Goal: Complete application form

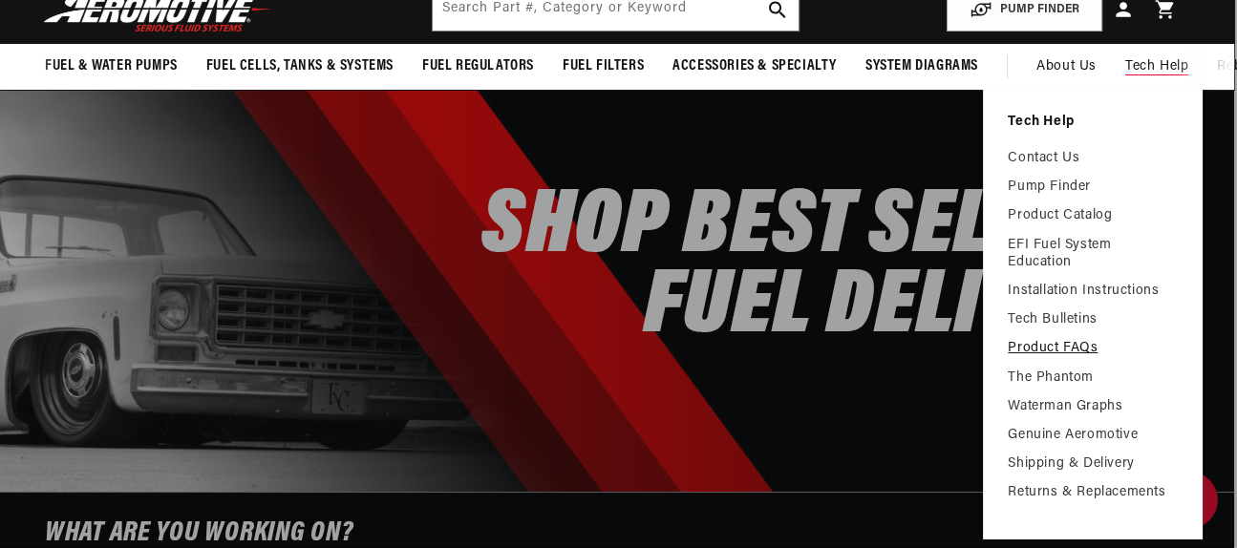
scroll to position [107, 3]
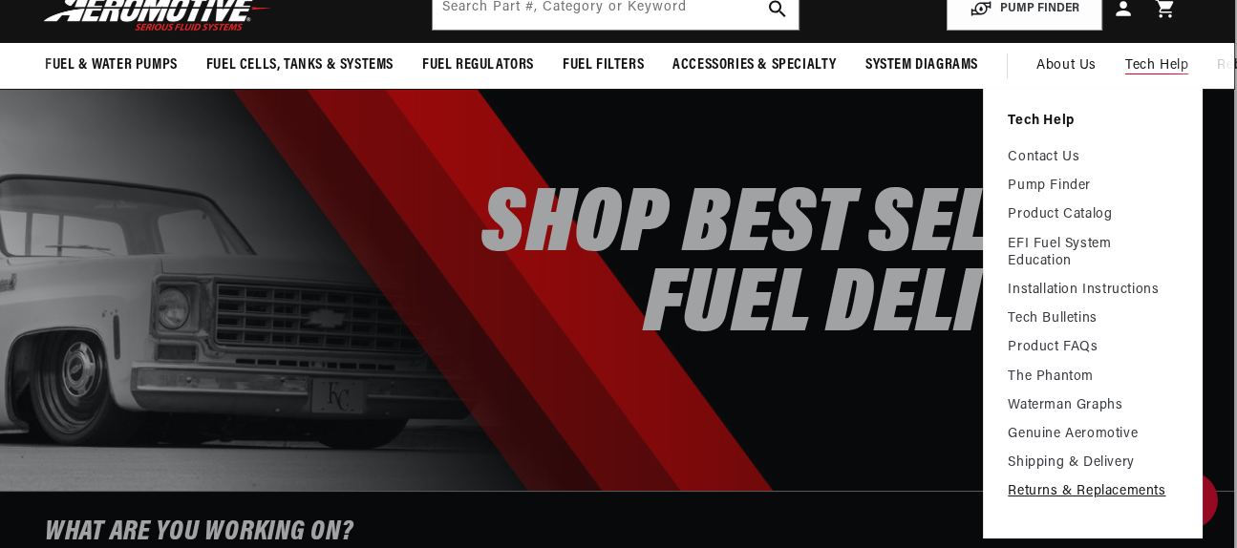
click at [1060, 490] on link "Returns & Replacements" at bounding box center [1093, 491] width 170 height 17
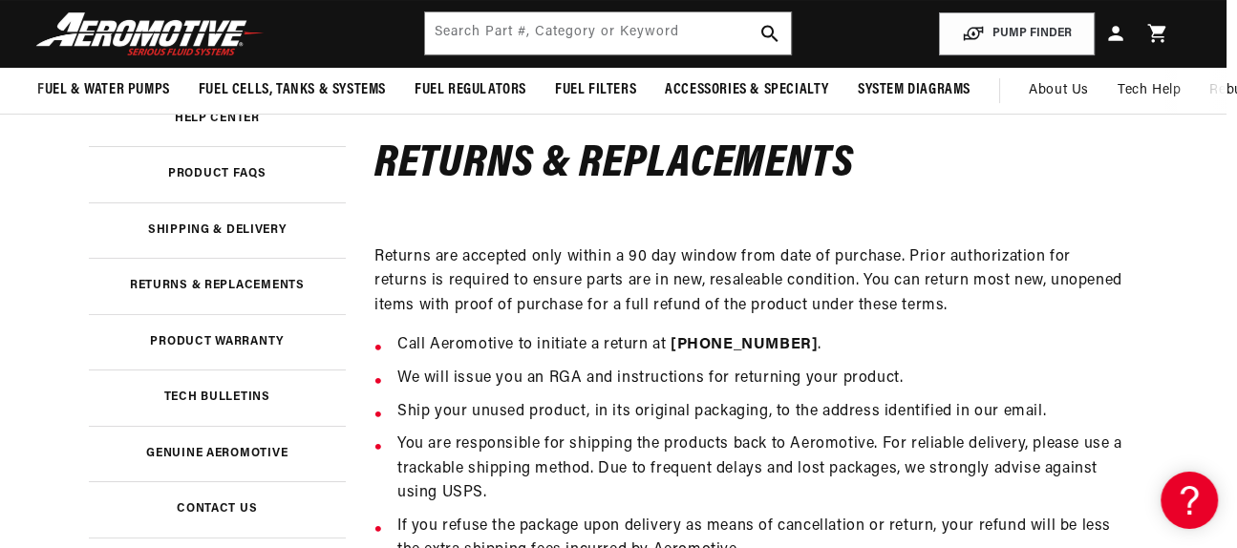
scroll to position [259, 11]
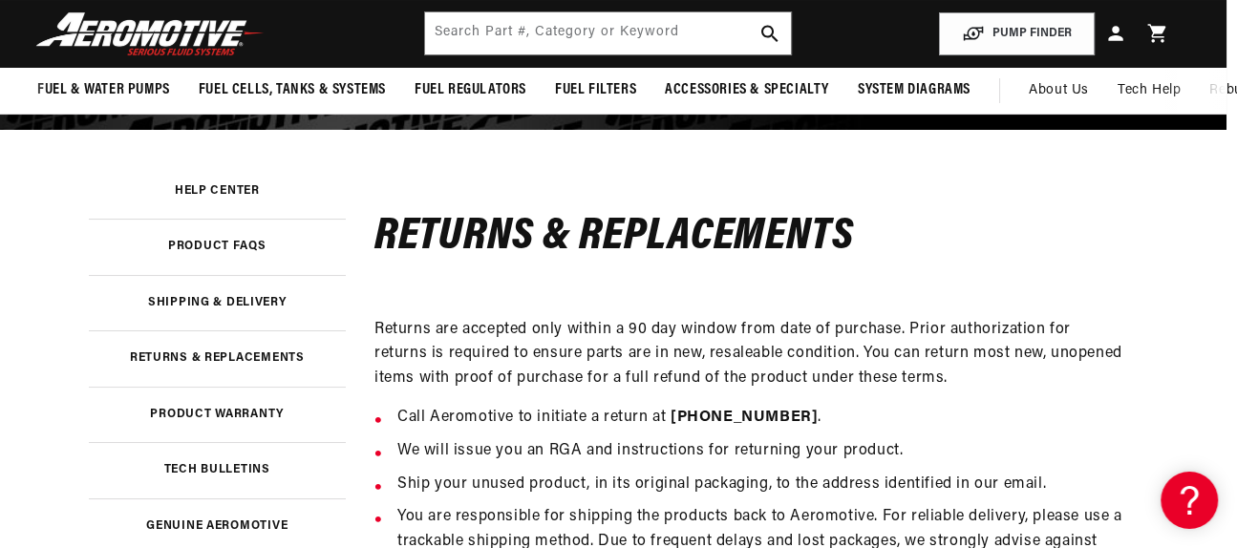
click at [203, 13] on img at bounding box center [150, 33] width 239 height 45
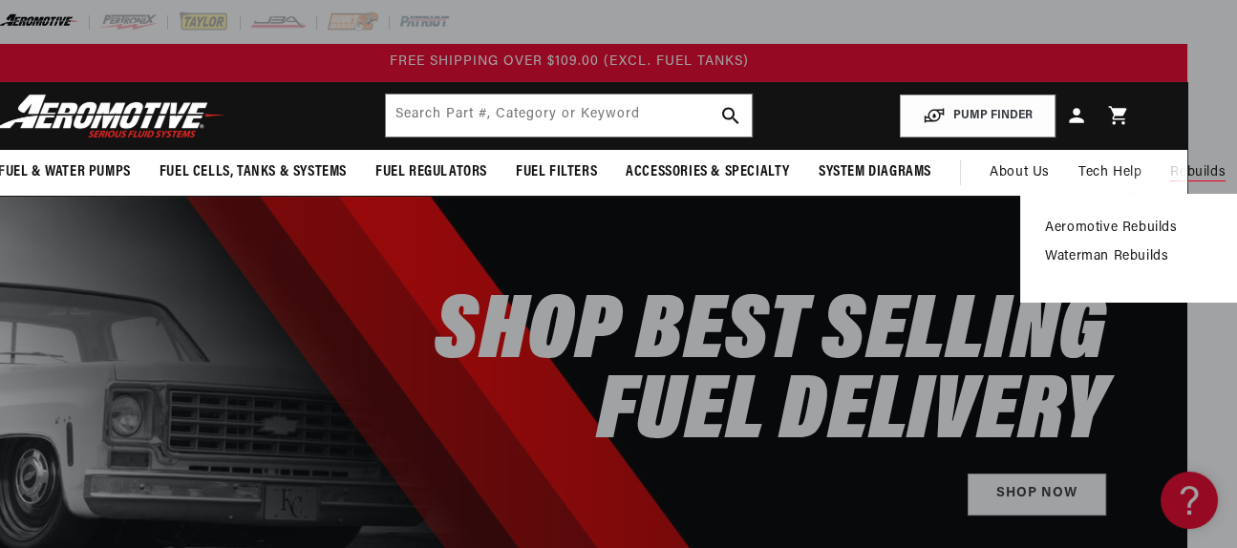
scroll to position [9, 50]
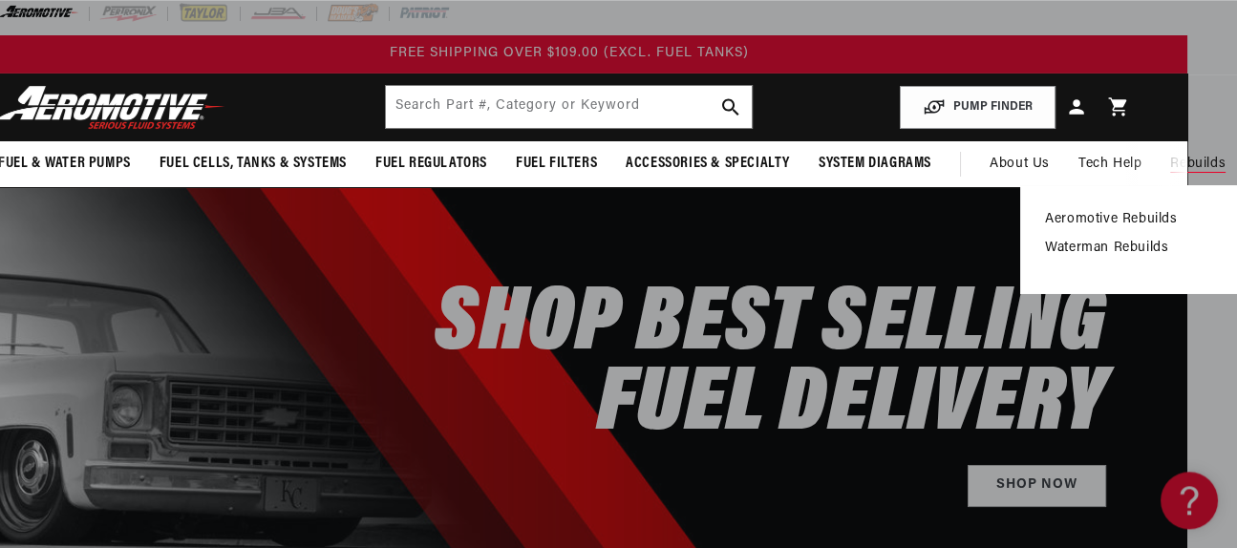
click at [1126, 223] on link "Aeromotive Rebuilds" at bounding box center [1130, 219] width 170 height 17
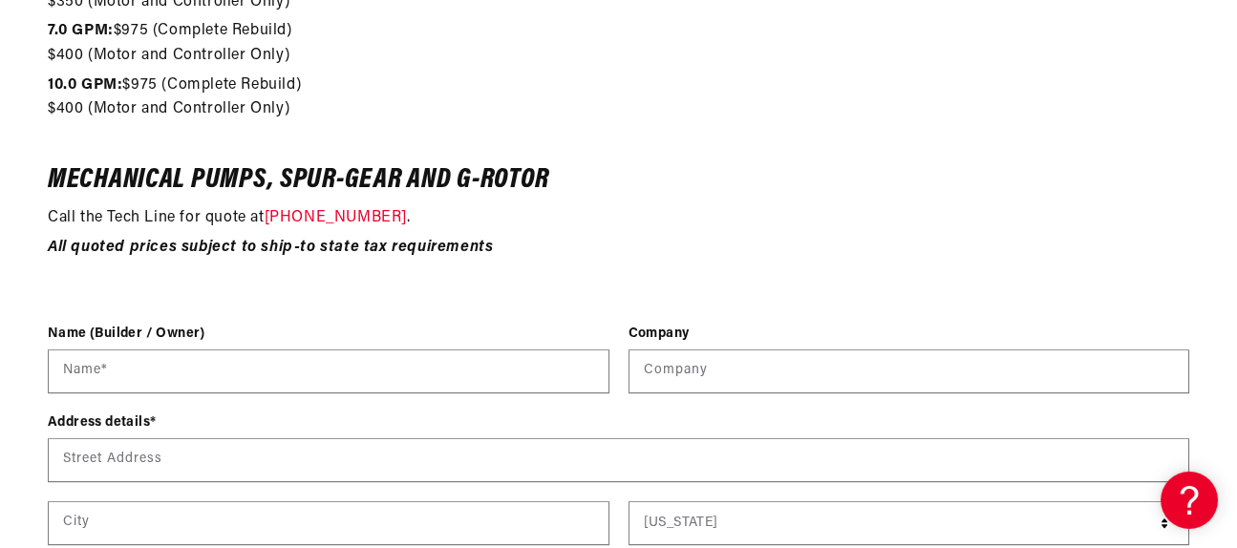
scroll to position [2338, 0]
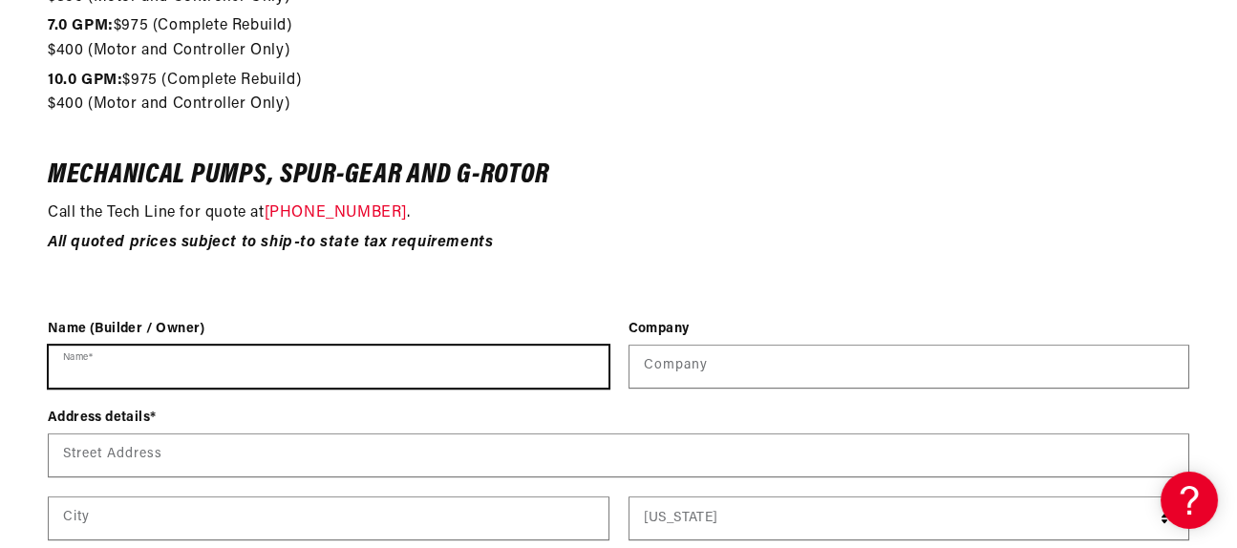
click at [213, 358] on input "Name *" at bounding box center [329, 367] width 560 height 42
type input "[PERSON_NAME]"
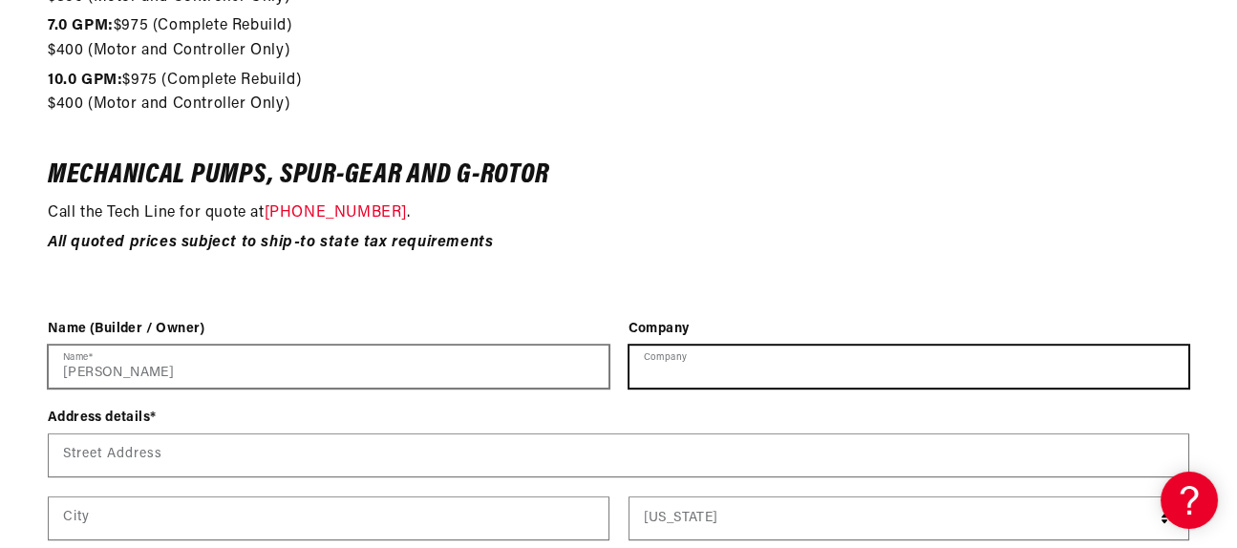
type input "RYAN & MAC CONSTRUCTION"
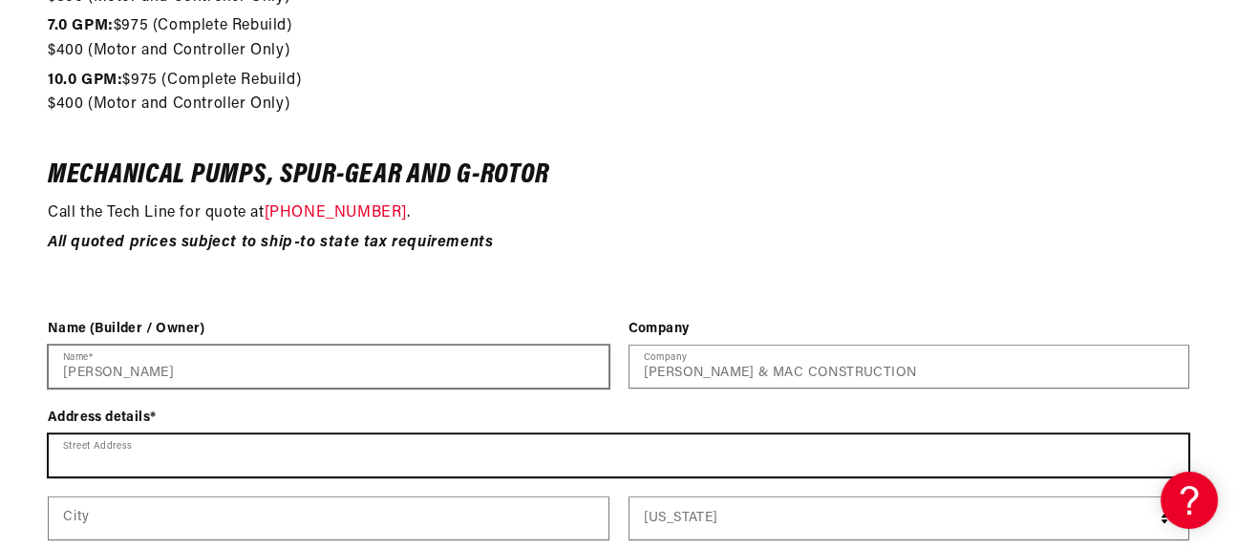
type input "394 Sanford Ave"
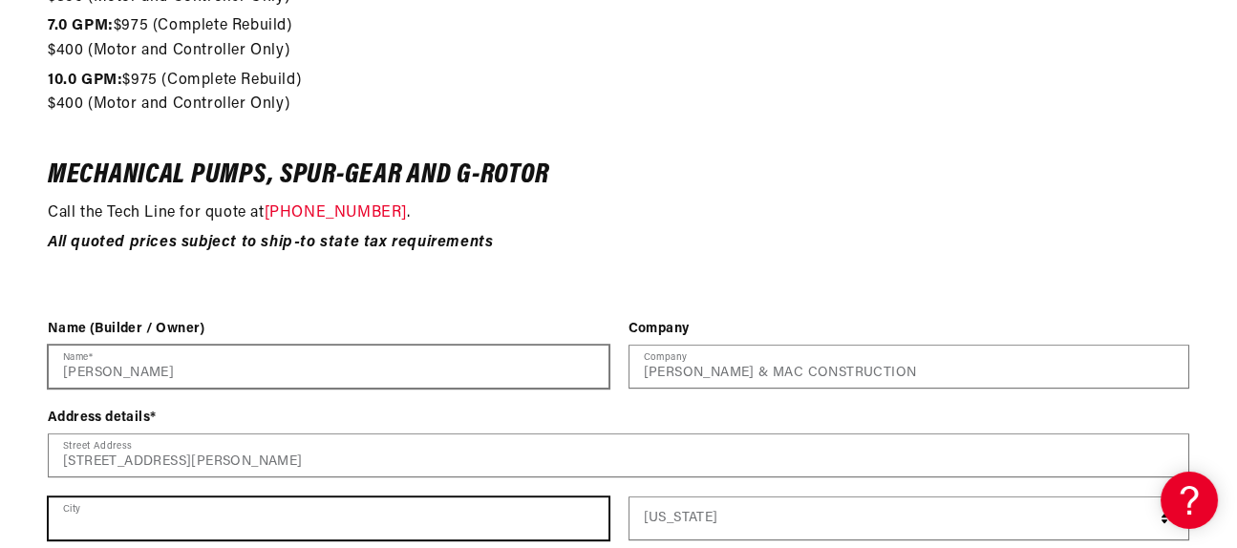
type input "Newark"
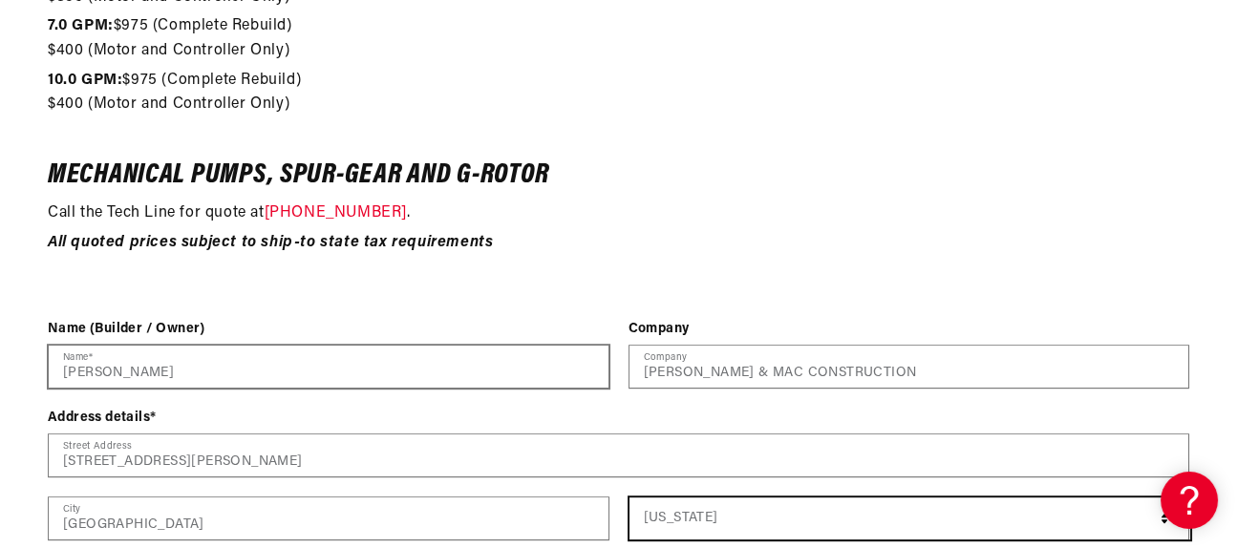
select select "New Jersey"
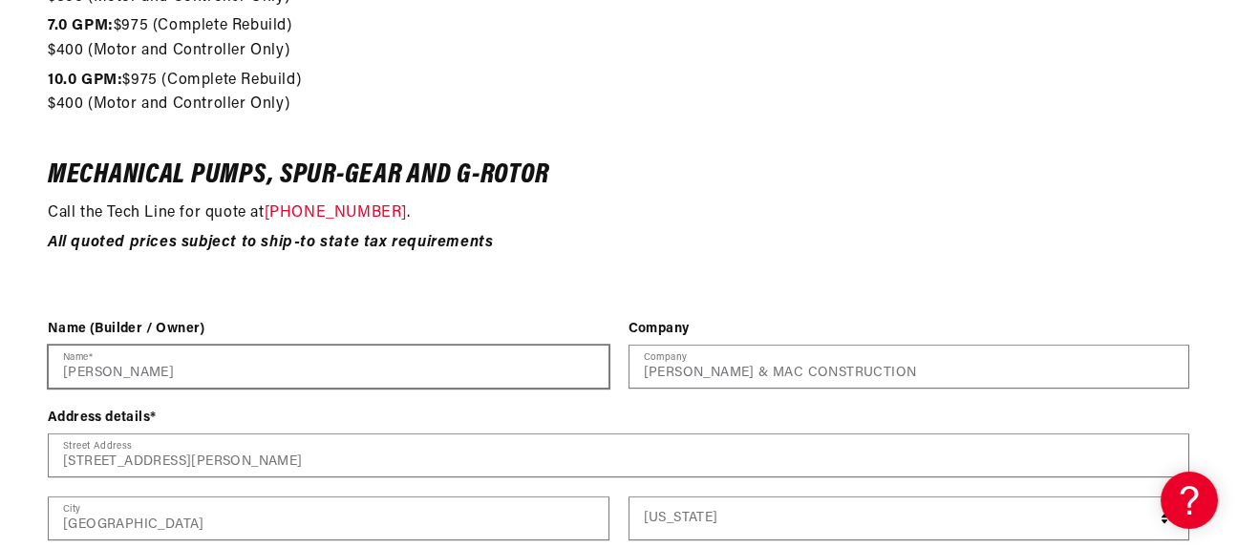
type input "07106"
type input "ryanmacconstruction@gmail.com"
type input "9732077454"
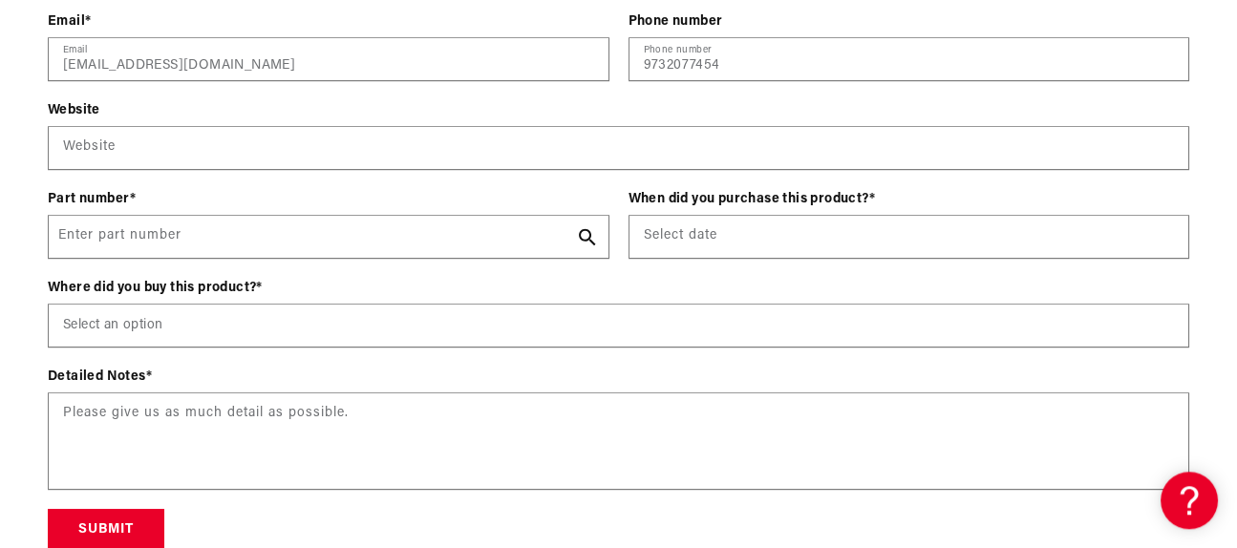
scroll to position [2970, 0]
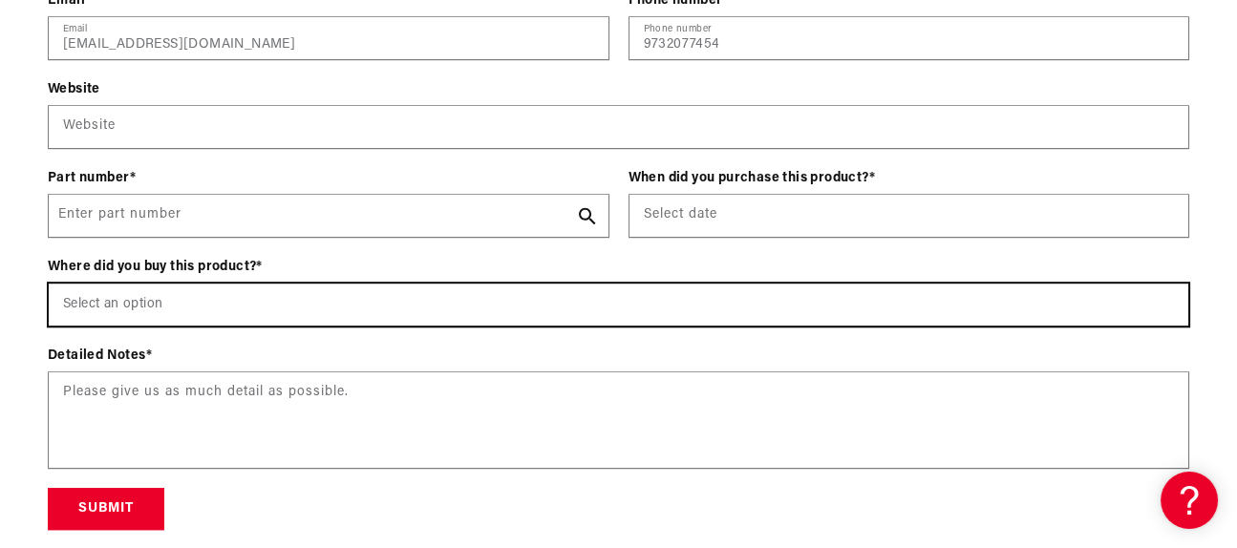
click at [49, 284] on select "Select an option Aeromotiveinc.com Wholesale Dealer (e.g., Summit, JEGS, etc.) …" at bounding box center [619, 305] width 1140 height 42
select select "Wholesale Dealer (e.g., Summit, JEGS, etc.)"
click option "Wholesale Dealer (e.g., Summit, JEGS, etc.)" at bounding box center [0, 0] width 0 height 0
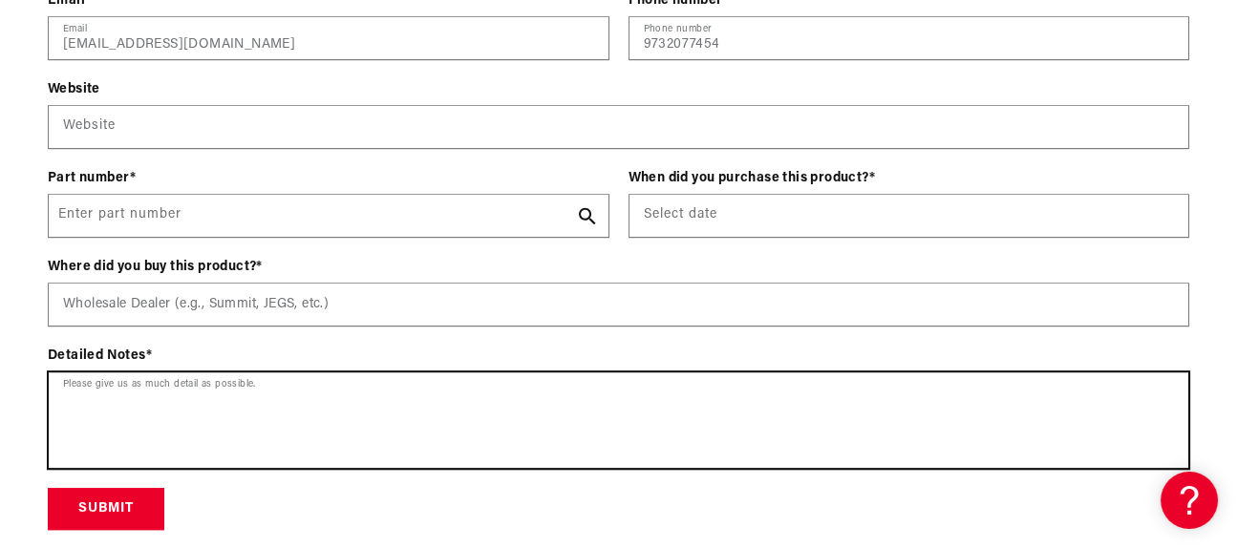
click at [251, 396] on textarea at bounding box center [619, 421] width 1140 height 96
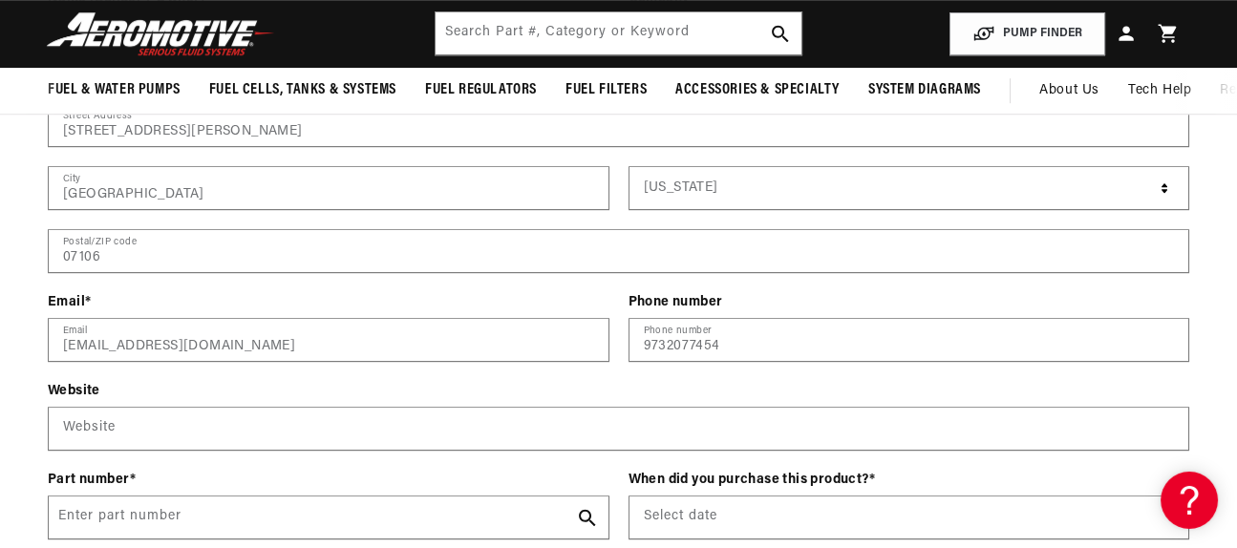
scroll to position [2666, 0]
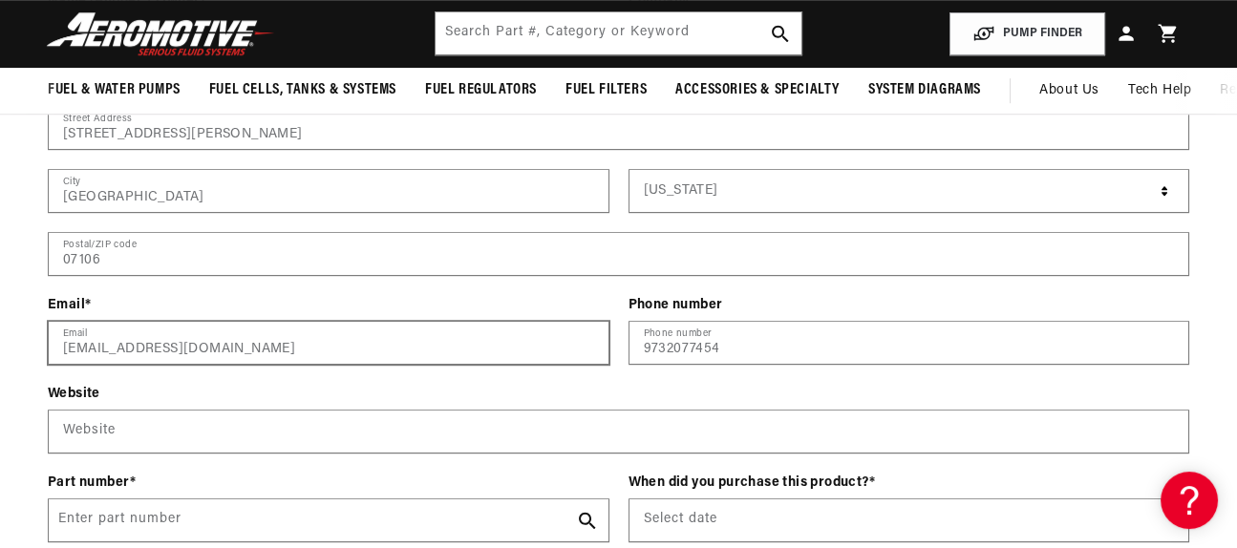
type textarea "Was in car when putchased, not sure where it was bought"
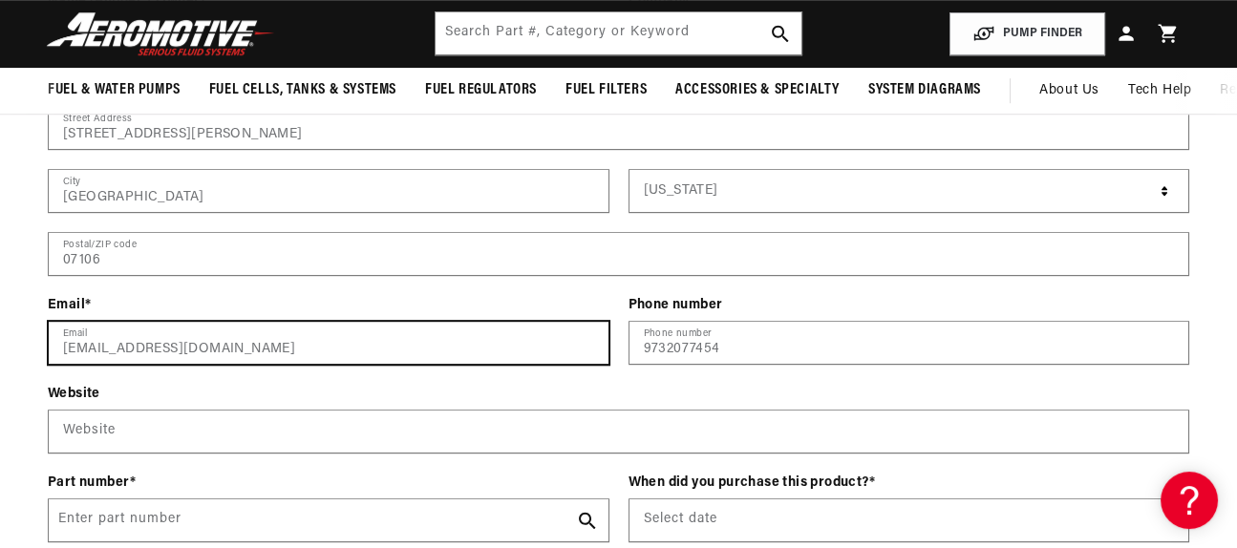
click at [193, 347] on input "ryanmacconstruction@gmail.com" at bounding box center [329, 343] width 560 height 42
drag, startPoint x: 193, startPoint y: 347, endPoint x: 39, endPoint y: 368, distance: 155.2
click at [49, 364] on input "ryanmacconstruction@gmail.com" at bounding box center [329, 343] width 560 height 42
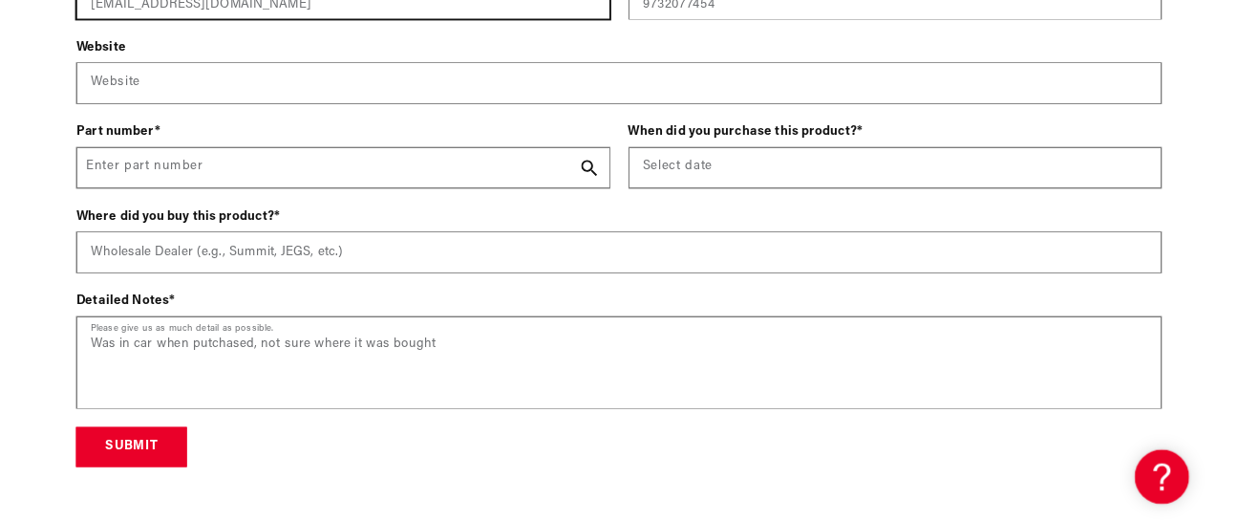
scroll to position [3012, 0]
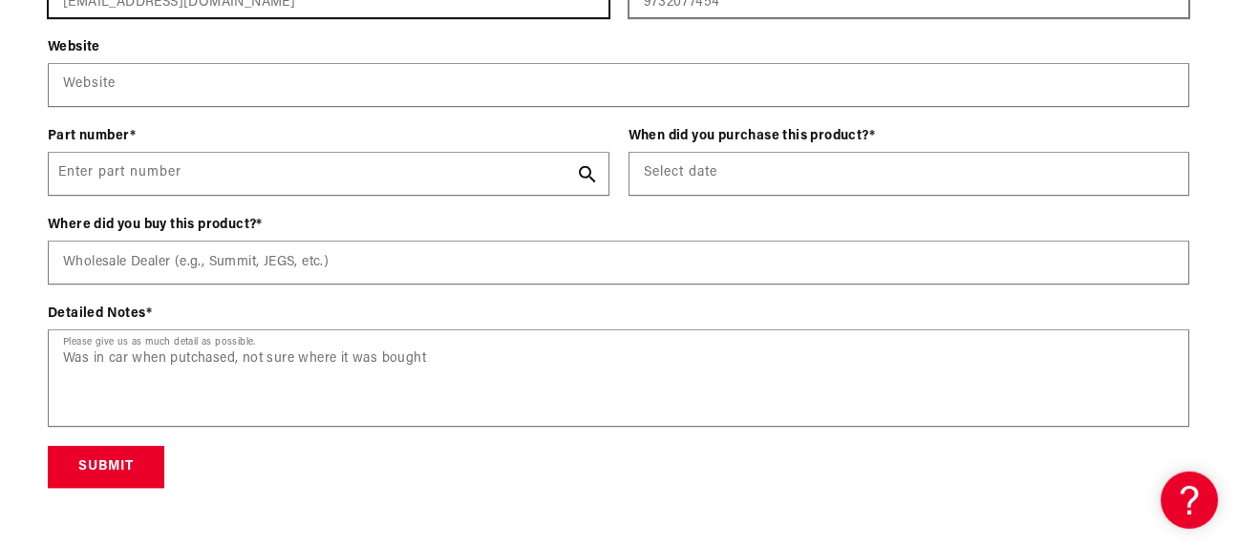
type input "billingryanmac@45t6gmail.com"
